Goal: Find contact information

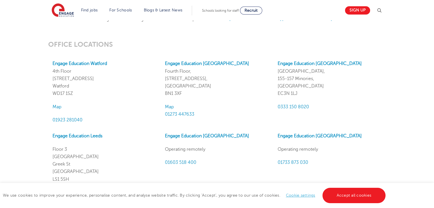
scroll to position [485, 0]
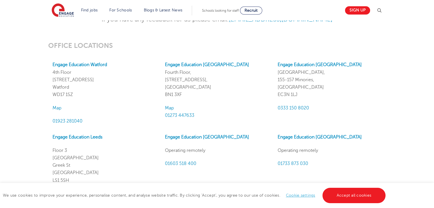
click at [429, 136] on div "OFFICE LOCATIONS Engage Education Watford 4th Floor 45 Clarendon Road Watford W…" at bounding box center [217, 184] width 434 height 309
click at [89, 64] on strong "Engage Education Watford" at bounding box center [79, 64] width 54 height 5
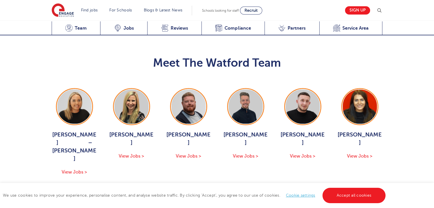
scroll to position [565, 0]
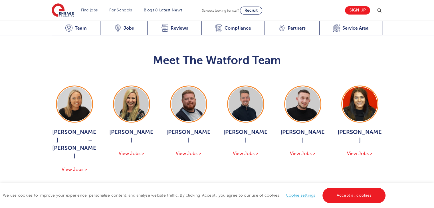
click at [235, 185] on button "Show More Of The Team" at bounding box center [217, 190] width 75 height 11
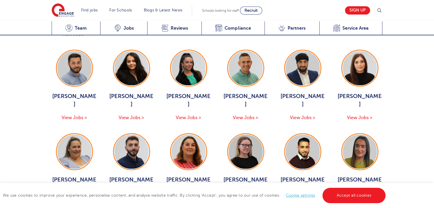
scroll to position [697, 0]
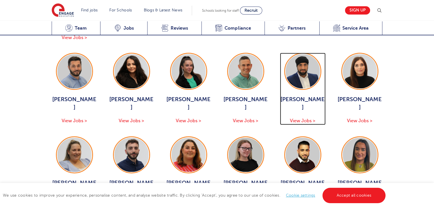
click at [306, 118] on span "View Jobs >" at bounding box center [302, 120] width 25 height 5
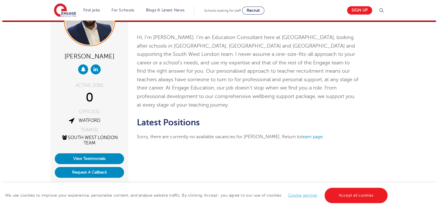
scroll to position [43, 0]
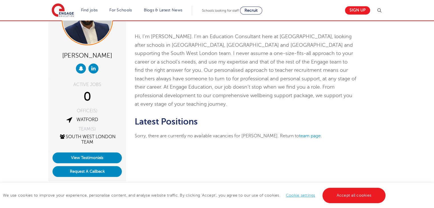
click at [379, 12] on img at bounding box center [379, 10] width 7 height 7
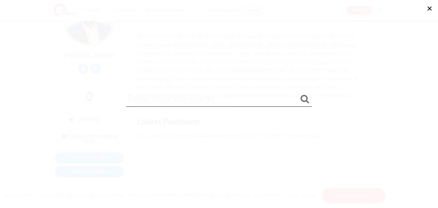
click at [264, 101] on input "search" at bounding box center [218, 97] width 185 height 19
type input "[PERSON_NAME]"
click at [306, 100] on icon "submit" at bounding box center [305, 98] width 9 height 9
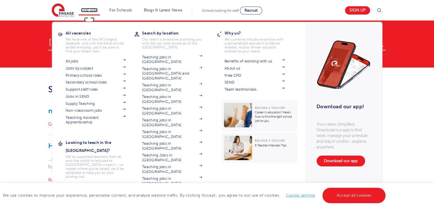
click at [92, 8] on link "Find jobs" at bounding box center [89, 10] width 17 height 4
